Goal: Obtain resource: Obtain resource

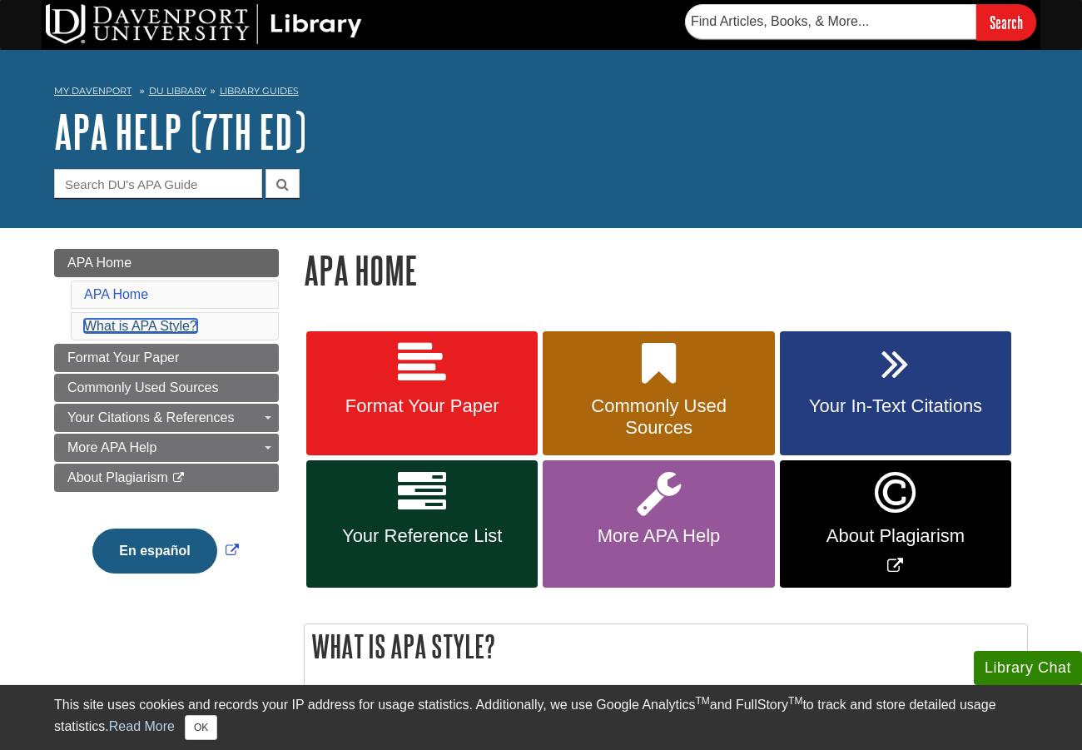
click at [136, 325] on link "What is APA Style?" at bounding box center [140, 326] width 113 height 14
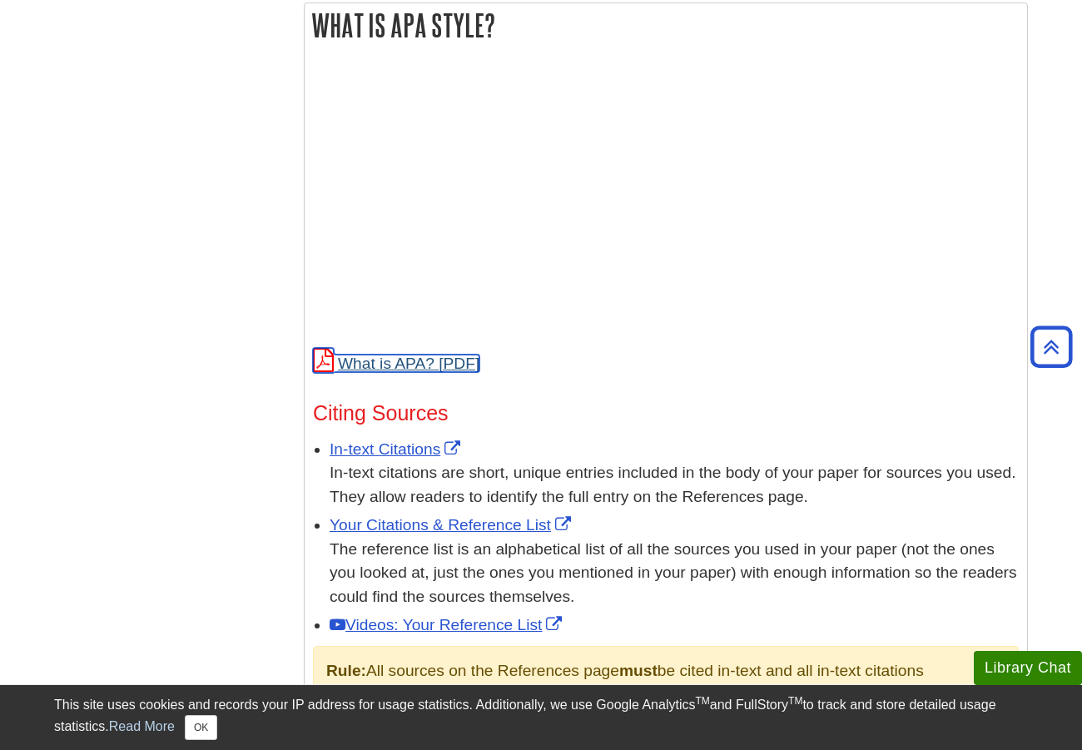
click at [393, 362] on link "What is APA?" at bounding box center [396, 362] width 166 height 17
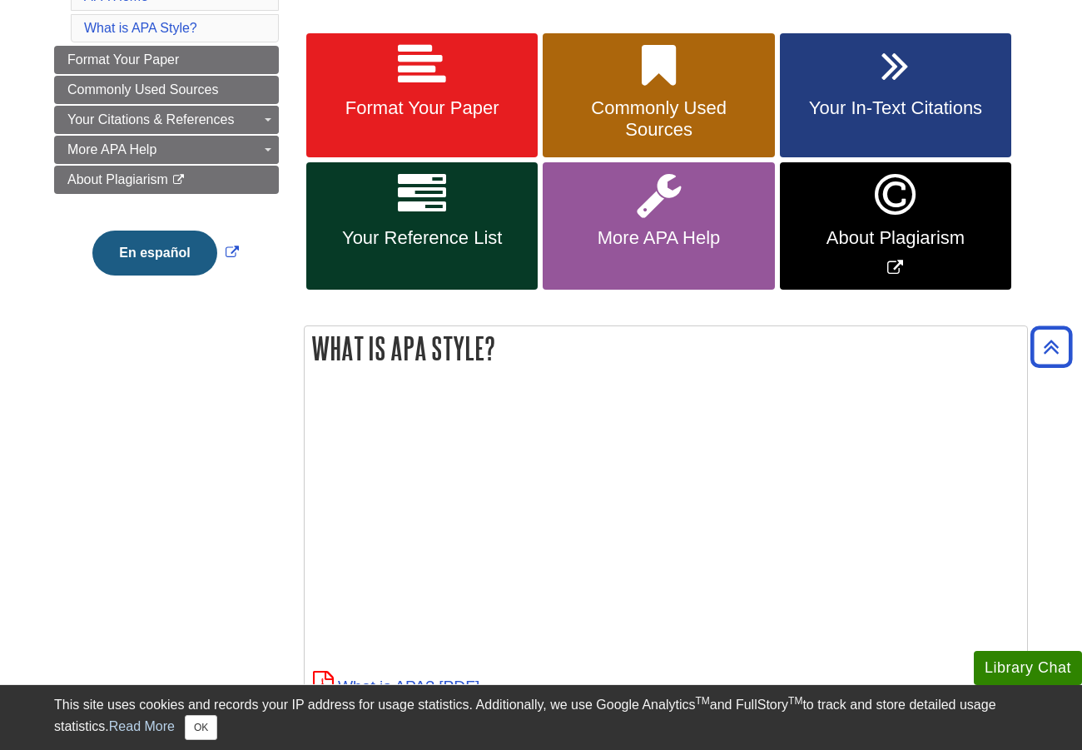
scroll to position [265, 0]
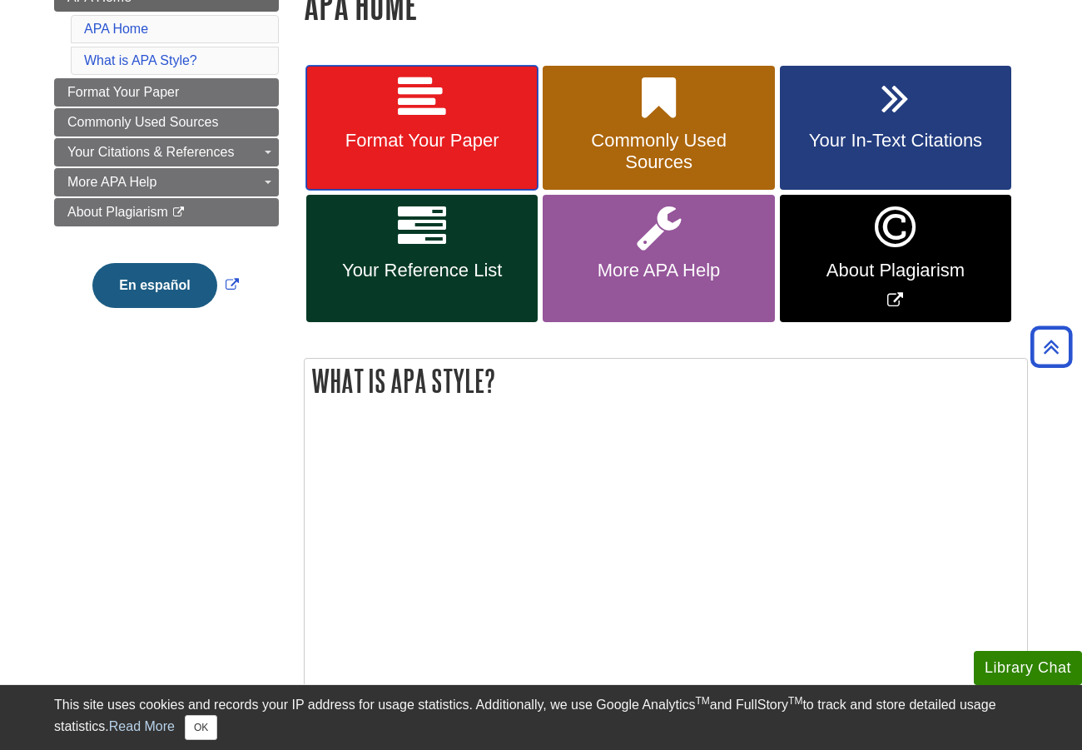
click at [425, 130] on span "Format Your Paper" at bounding box center [422, 141] width 206 height 22
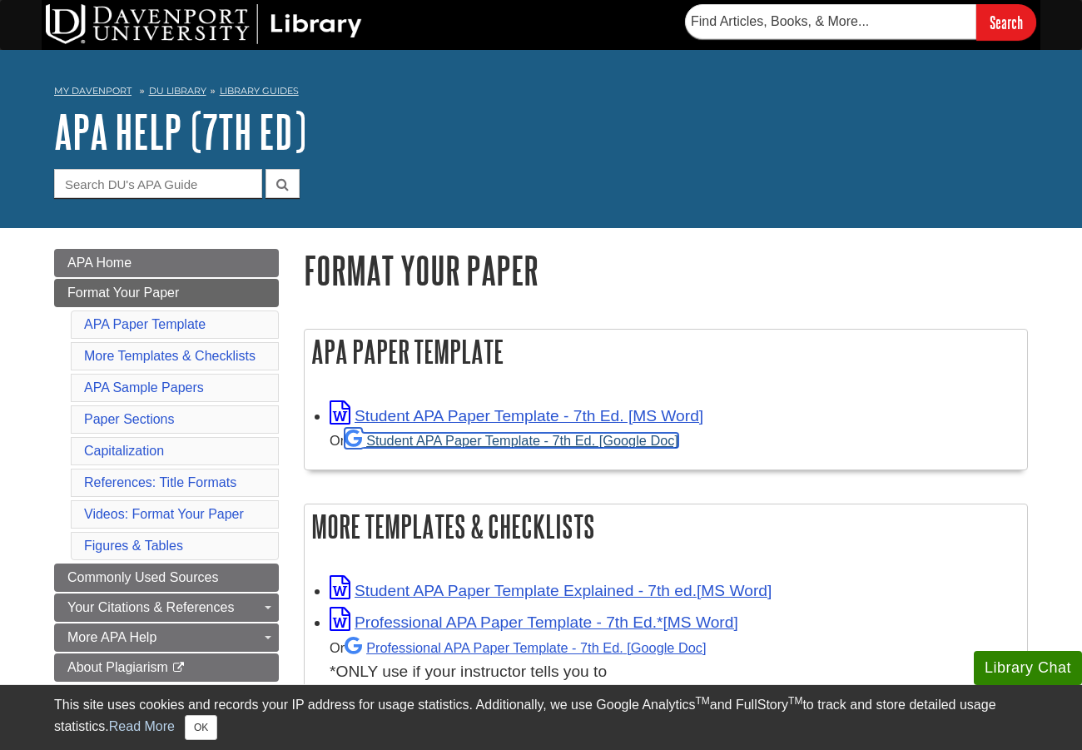
click at [435, 443] on link "Student APA Paper Template - 7th Ed. [Google Doc]" at bounding box center [511, 440] width 334 height 15
